Goal: Information Seeking & Learning: Understand process/instructions

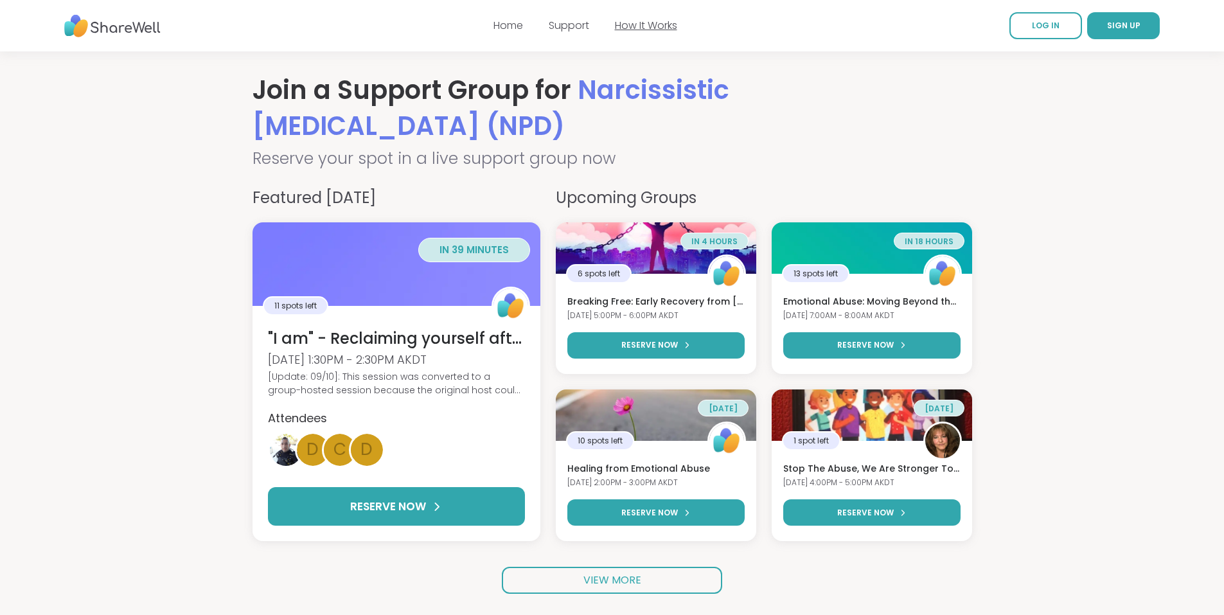
click at [641, 26] on link "How It Works" at bounding box center [646, 25] width 62 height 15
